Goal: Information Seeking & Learning: Learn about a topic

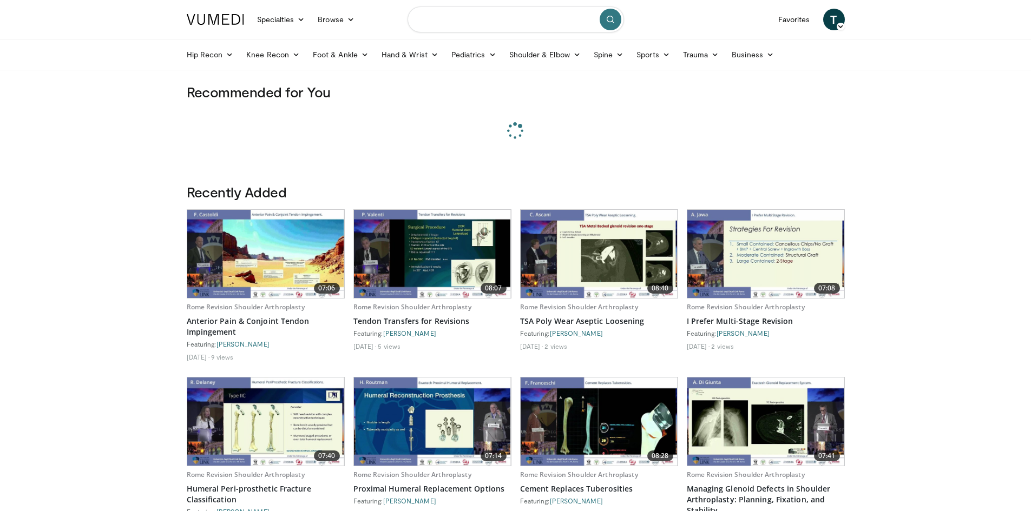
click at [463, 23] on input "Search topics, interventions" at bounding box center [516, 19] width 217 height 26
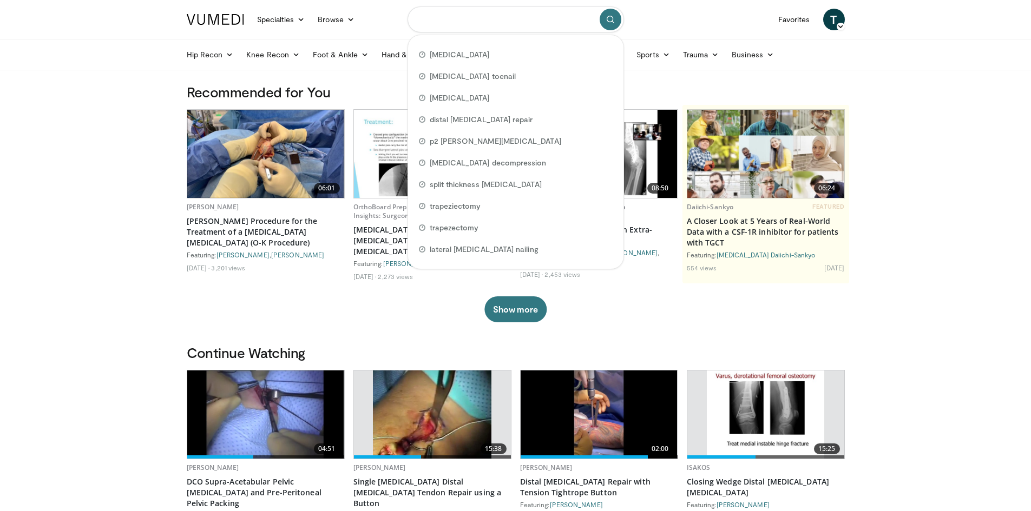
click at [463, 22] on input "Search topics, interventions" at bounding box center [516, 19] width 217 height 26
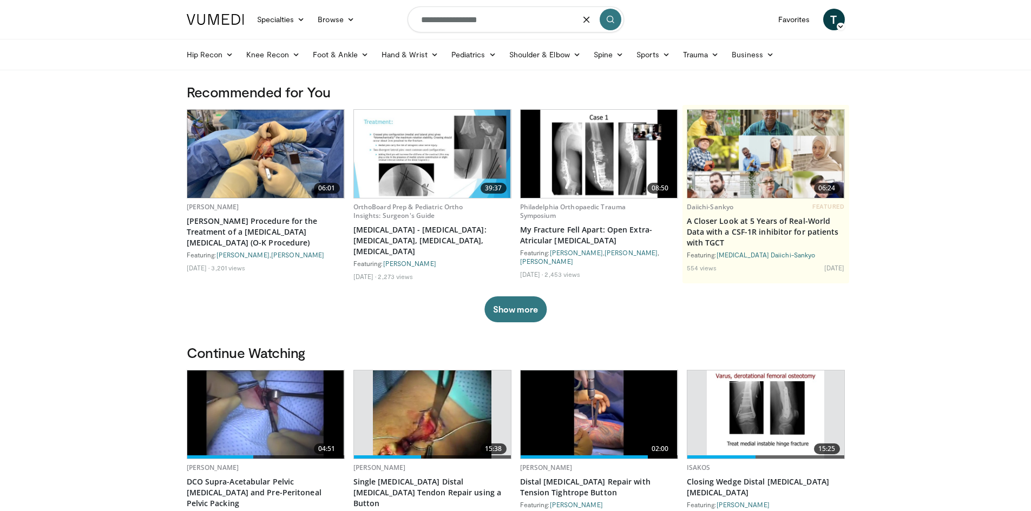
type input "**********"
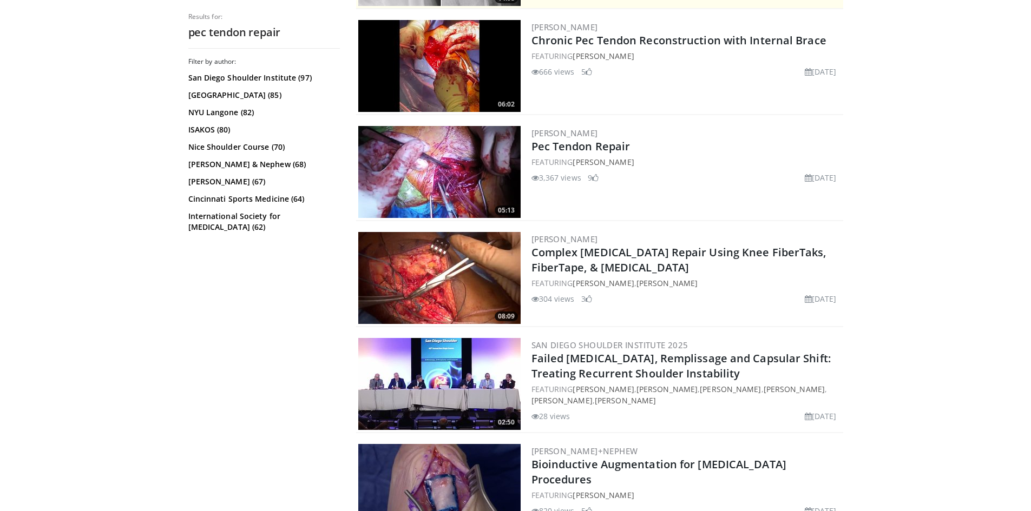
scroll to position [325, 0]
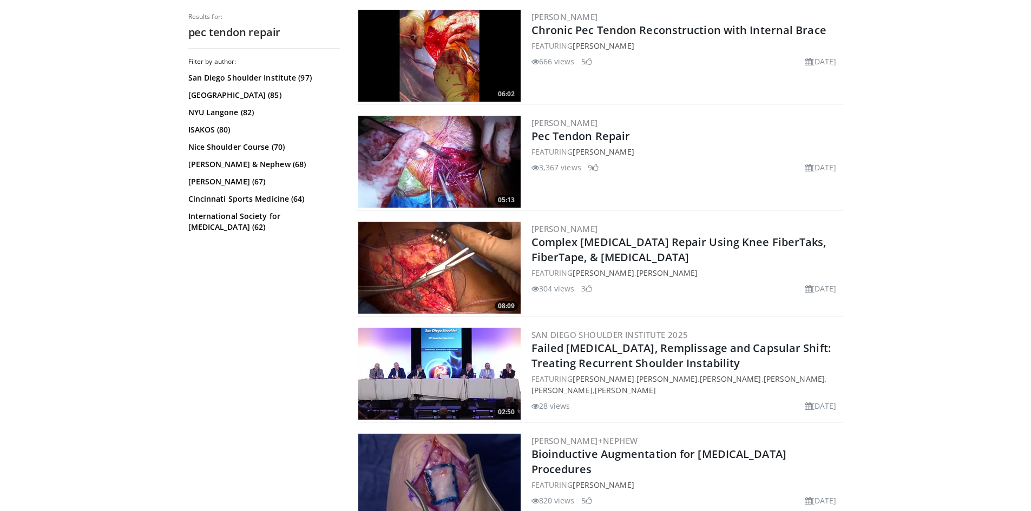
click at [484, 162] on img at bounding box center [439, 162] width 162 height 92
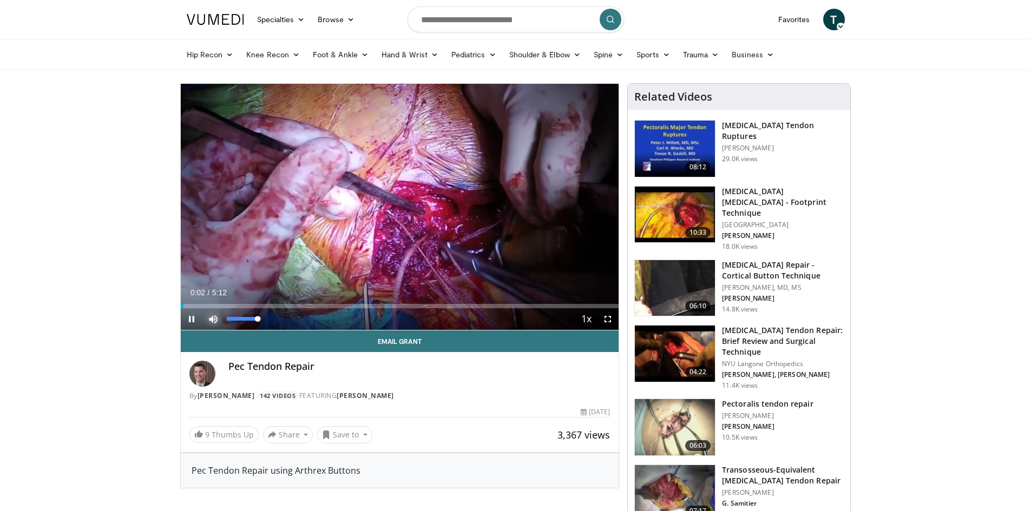
click at [222, 309] on span "Video Player" at bounding box center [213, 320] width 22 height 22
click at [224, 305] on div "Loaded : 12.66% 0:02 0:31" at bounding box center [400, 306] width 438 height 4
click at [215, 319] on span "Video Player" at bounding box center [213, 320] width 22 height 22
click at [209, 303] on div "Loaded : 22.39% 0:33 0:21" at bounding box center [400, 303] width 438 height 10
click at [203, 304] on div "0:21" at bounding box center [196, 306] width 30 height 4
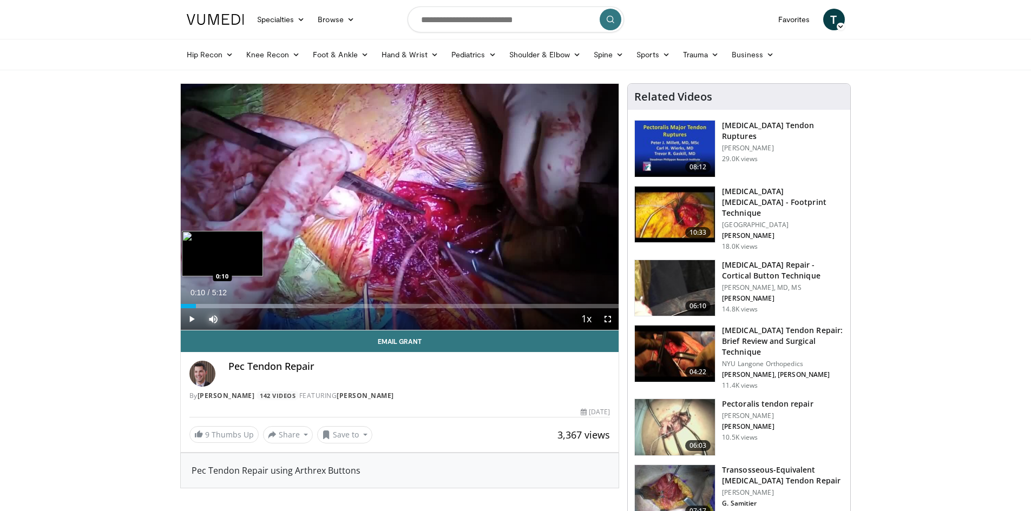
click at [195, 304] on div "0:16" at bounding box center [188, 306] width 15 height 4
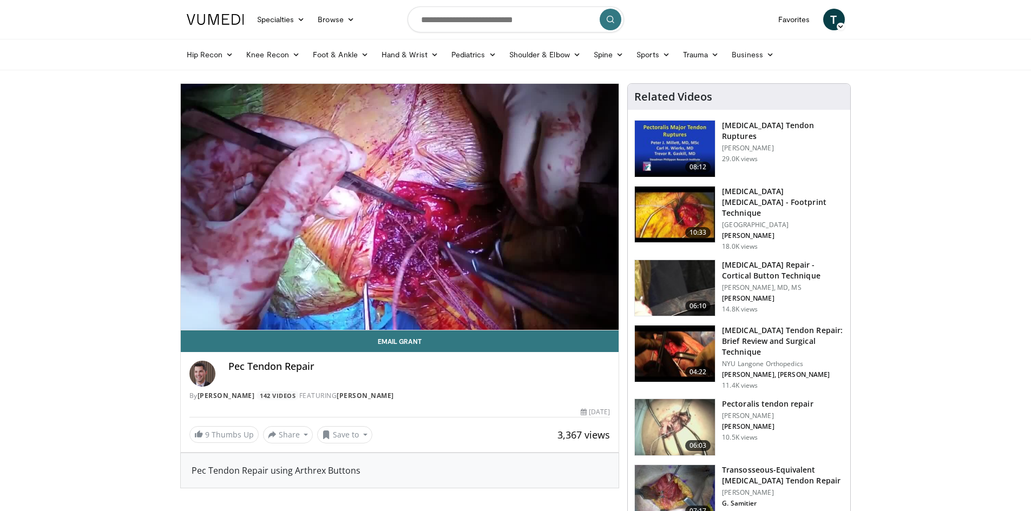
click at [678, 412] on img at bounding box center [675, 427] width 80 height 56
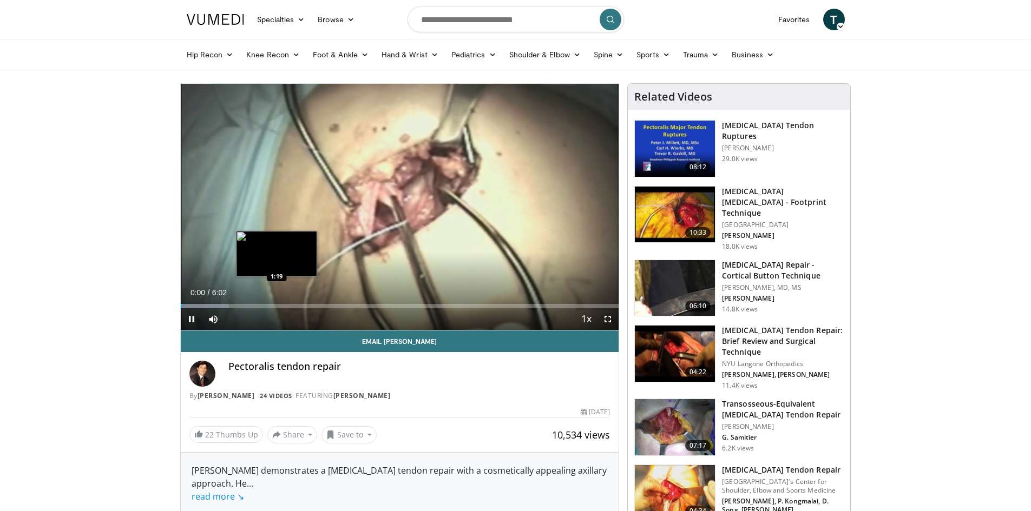
click at [278, 305] on div "Loaded : 11.00% 0:00 1:19" at bounding box center [400, 306] width 438 height 4
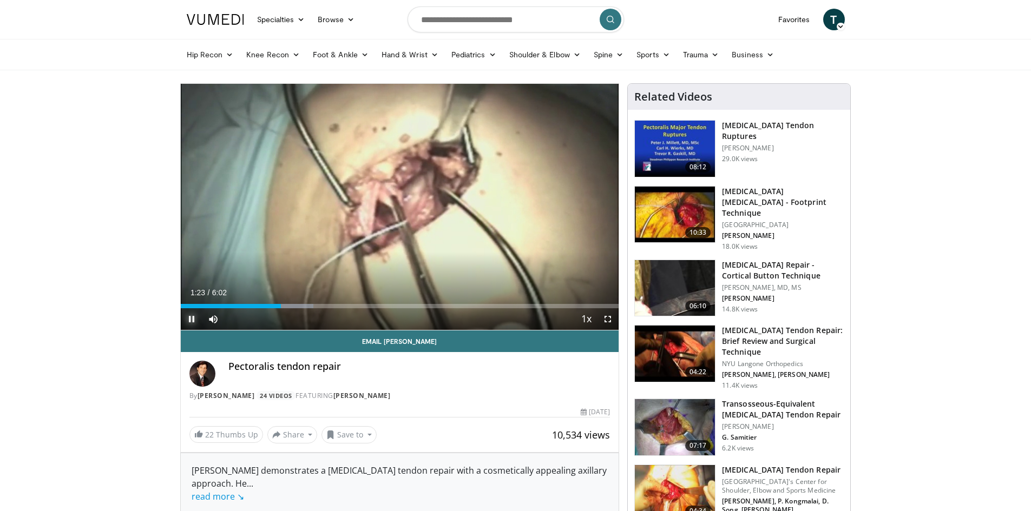
click at [191, 317] on span "Video Player" at bounding box center [192, 320] width 22 height 22
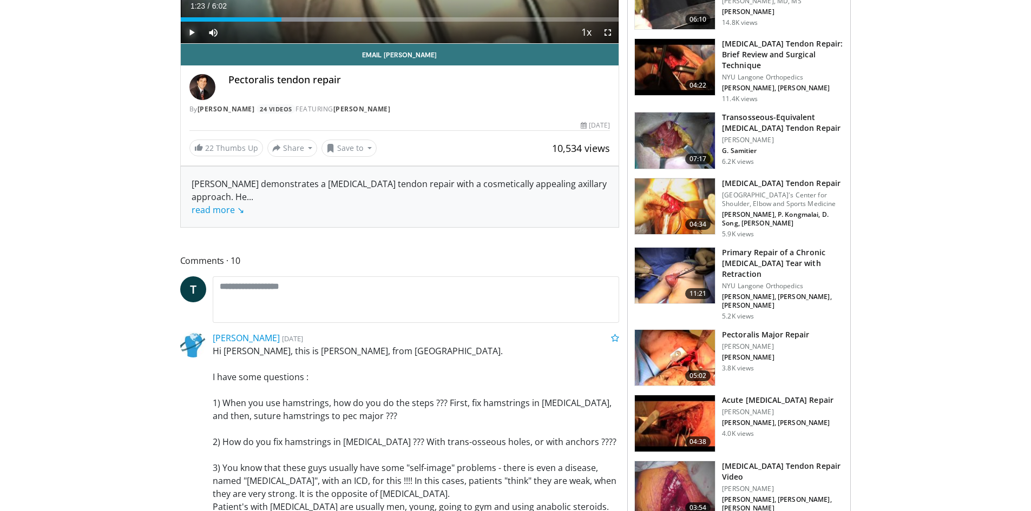
scroll to position [325, 0]
